Goal: Navigation & Orientation: Find specific page/section

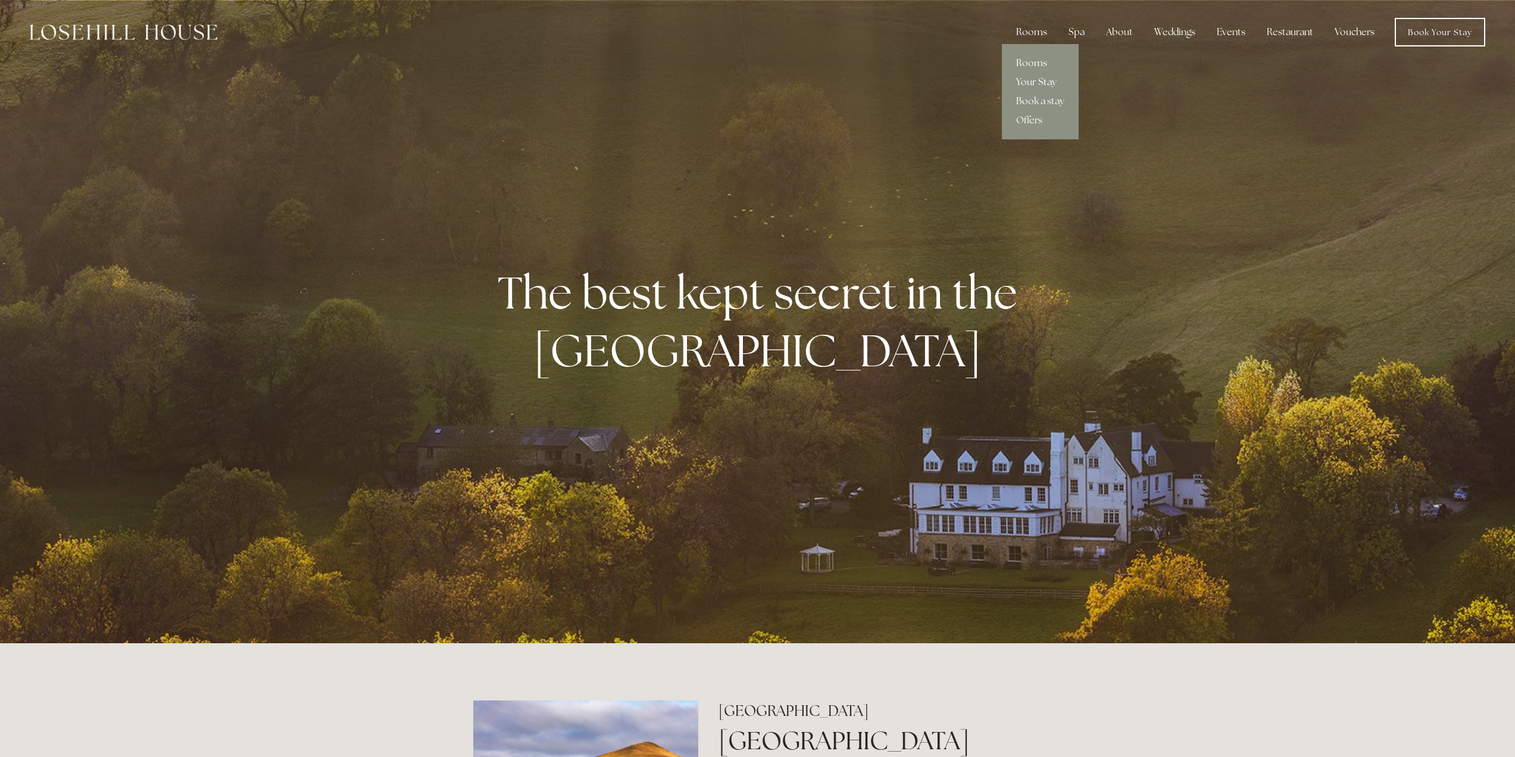
click at [1040, 76] on link "Your Stay" at bounding box center [1040, 82] width 77 height 19
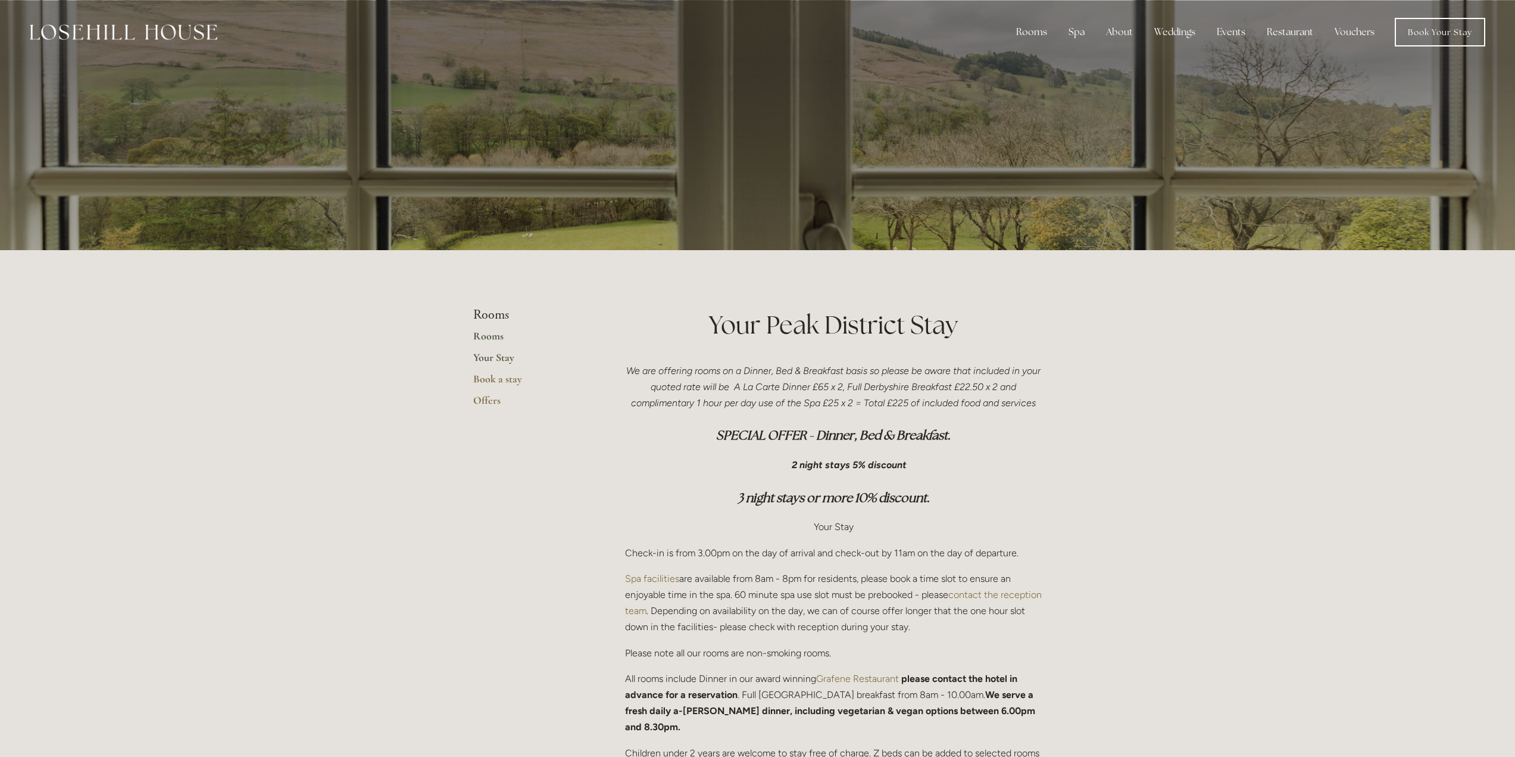
click at [499, 342] on link "Rooms" at bounding box center [530, 339] width 114 height 21
